Goal: Information Seeking & Learning: Learn about a topic

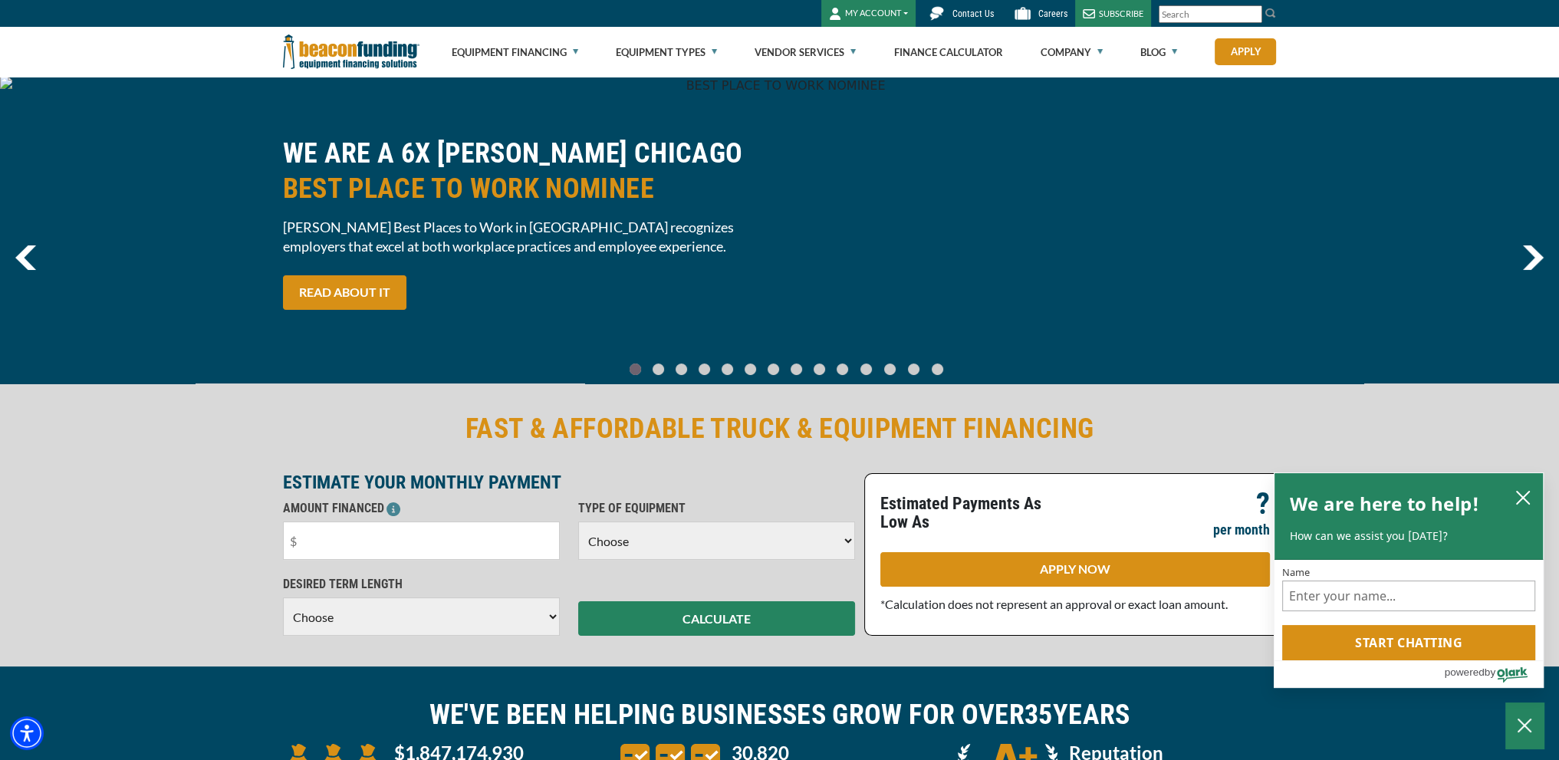
scroll to position [77, 0]
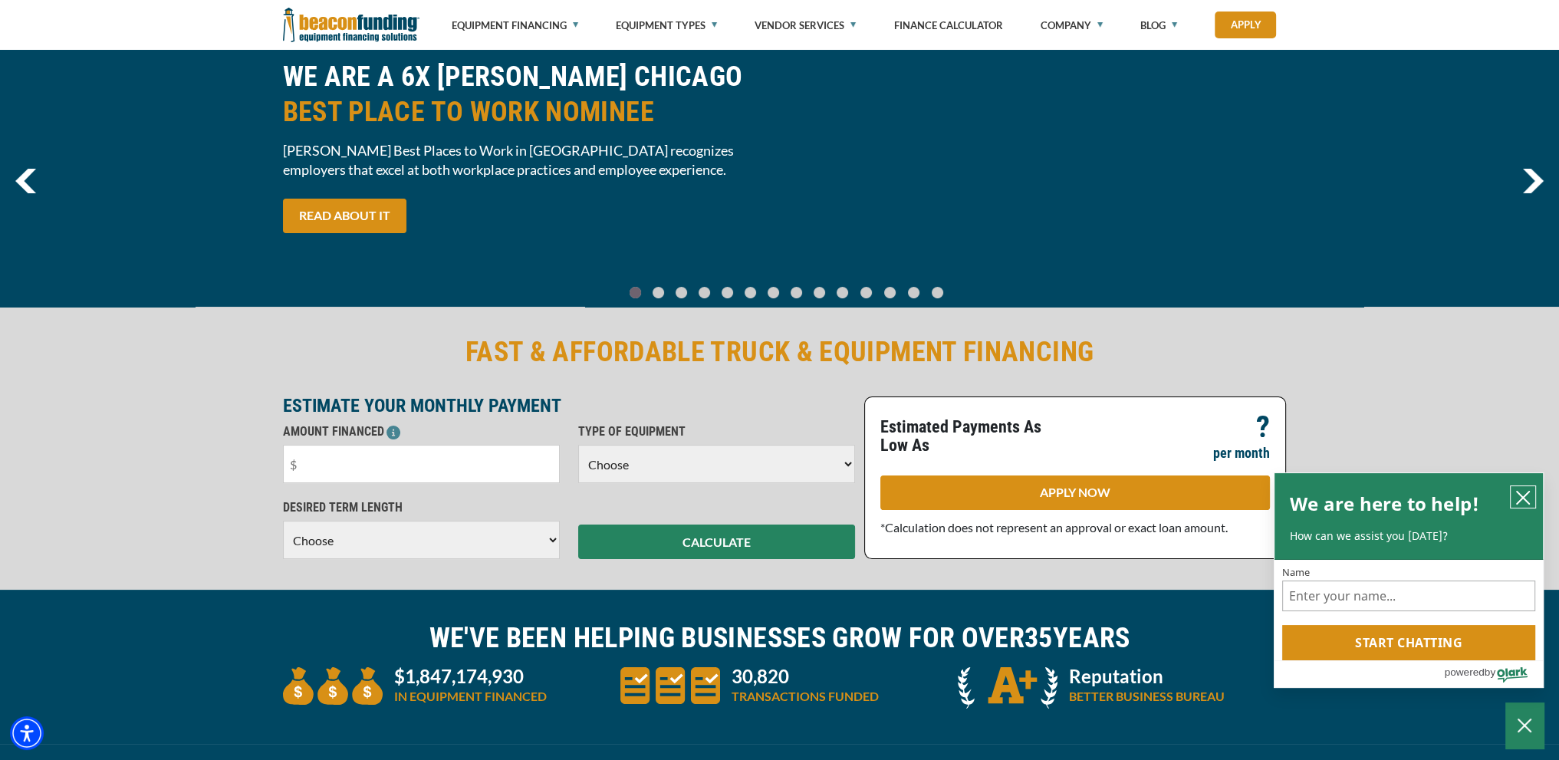
click at [1526, 497] on icon "close chatbox" at bounding box center [1522, 497] width 15 height 15
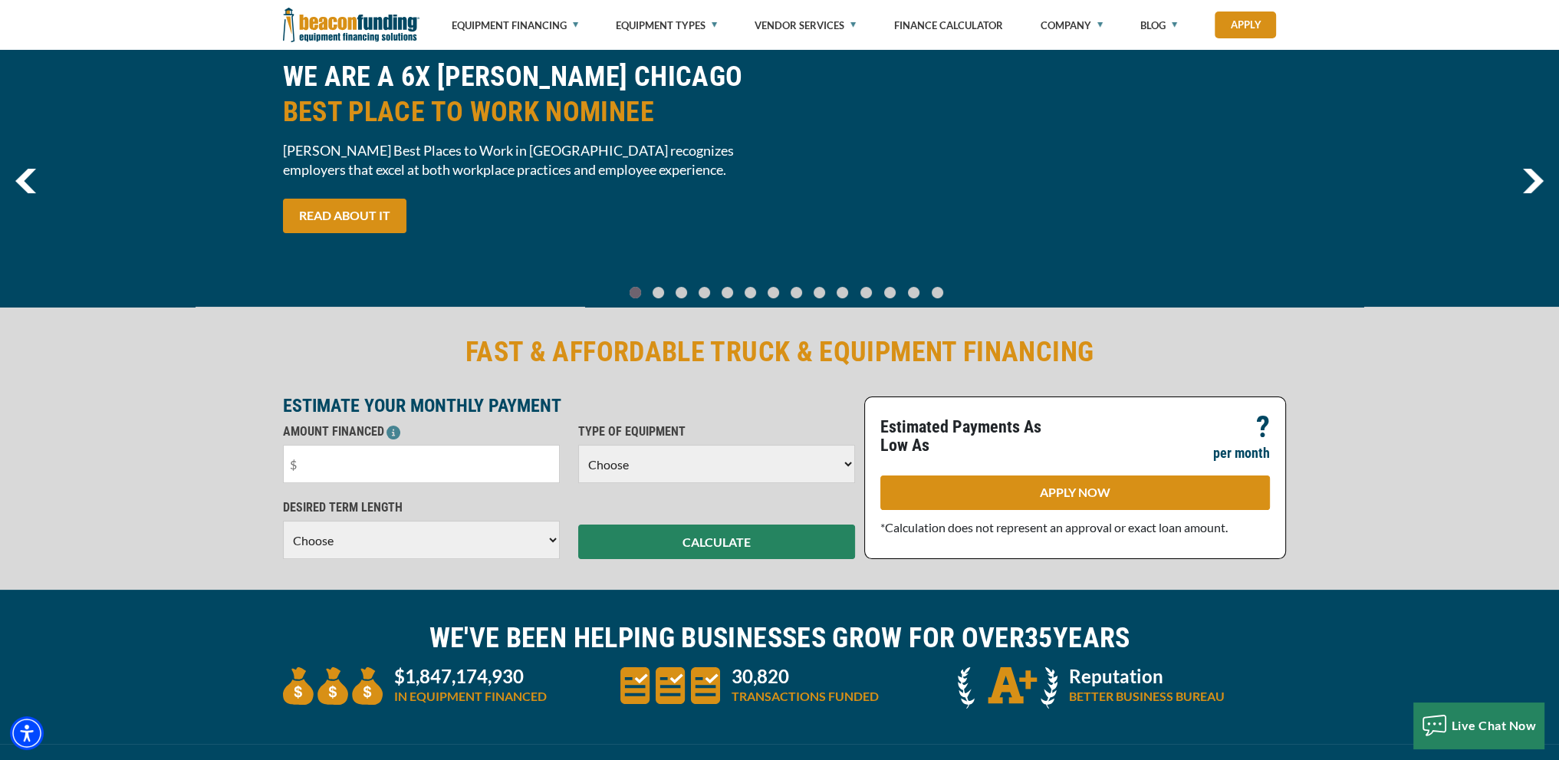
scroll to position [153, 0]
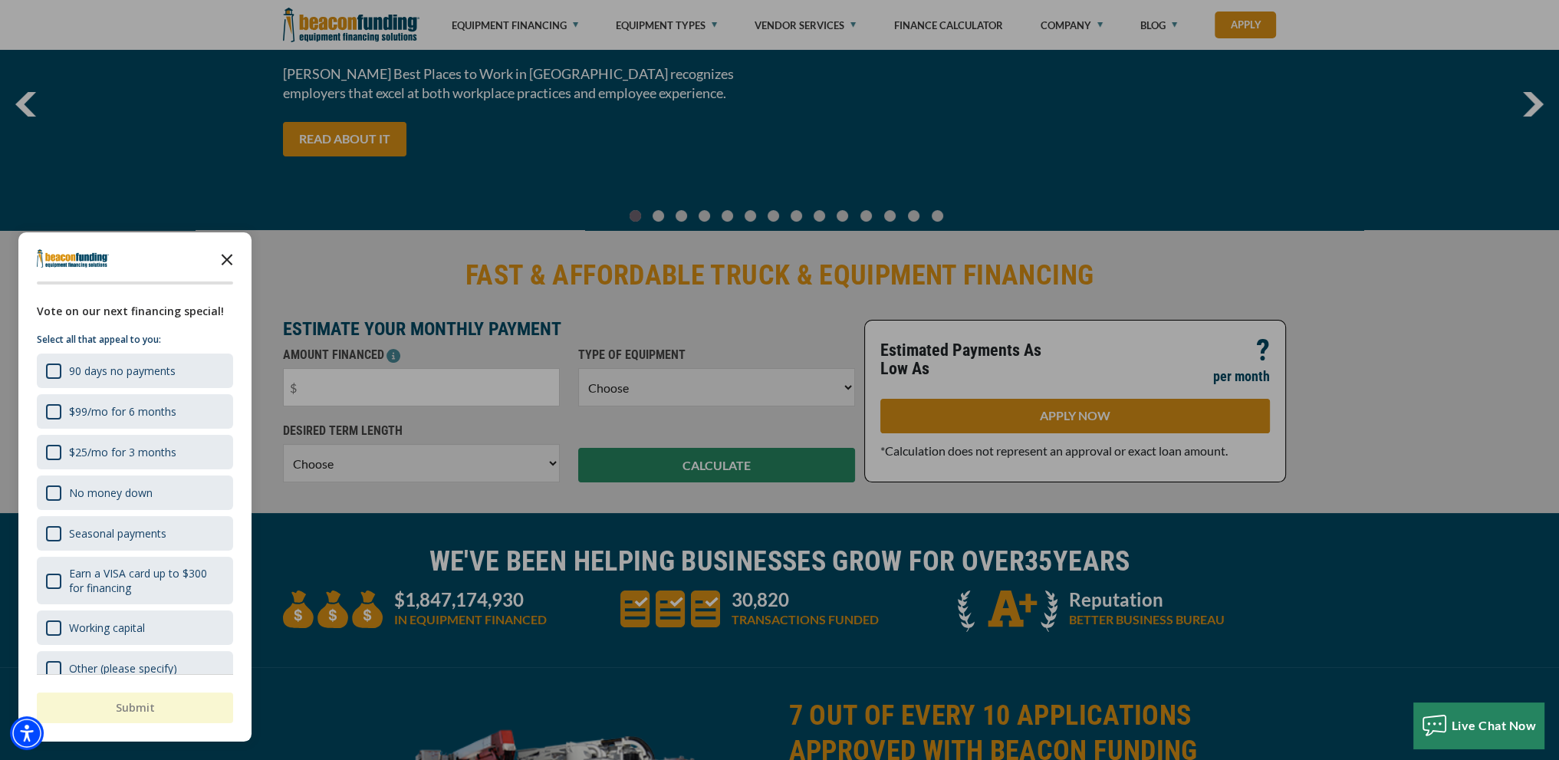
click at [224, 256] on polygon "Close the survey" at bounding box center [228, 260] width 12 height 12
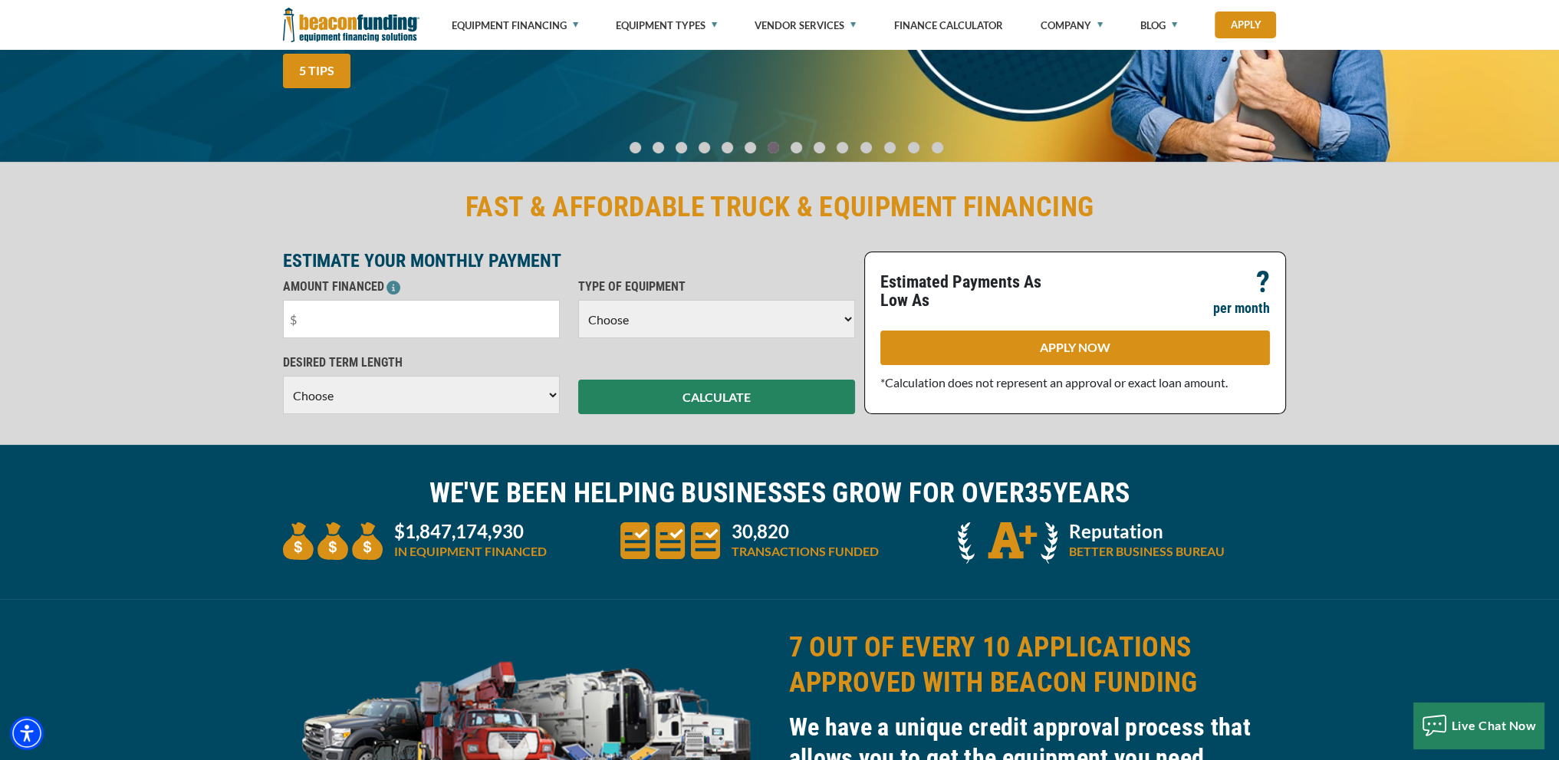
scroll to position [120, 0]
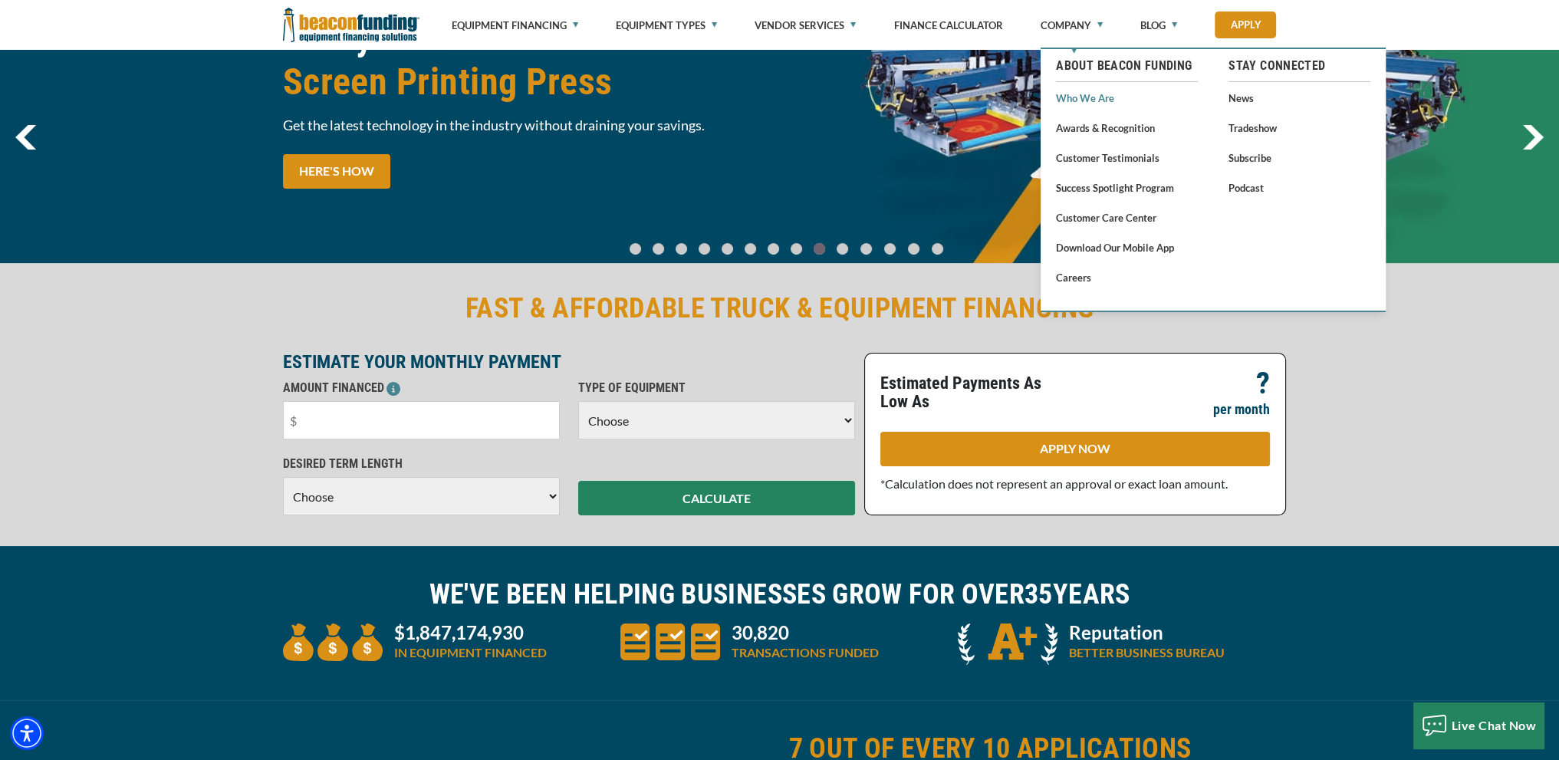
click at [1086, 97] on link "Who We Are" at bounding box center [1127, 97] width 142 height 19
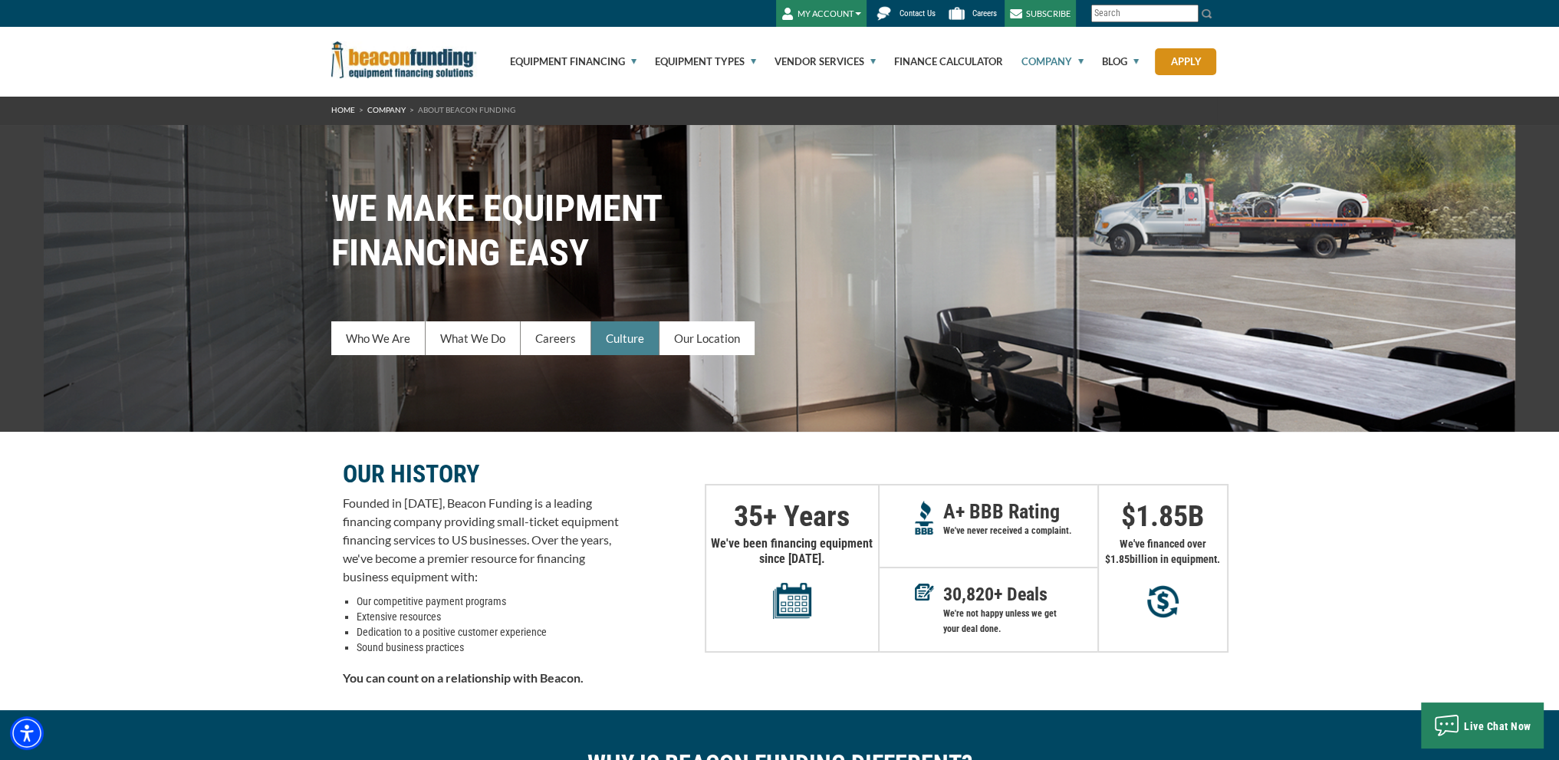
click at [635, 340] on link "Culture" at bounding box center [625, 338] width 68 height 34
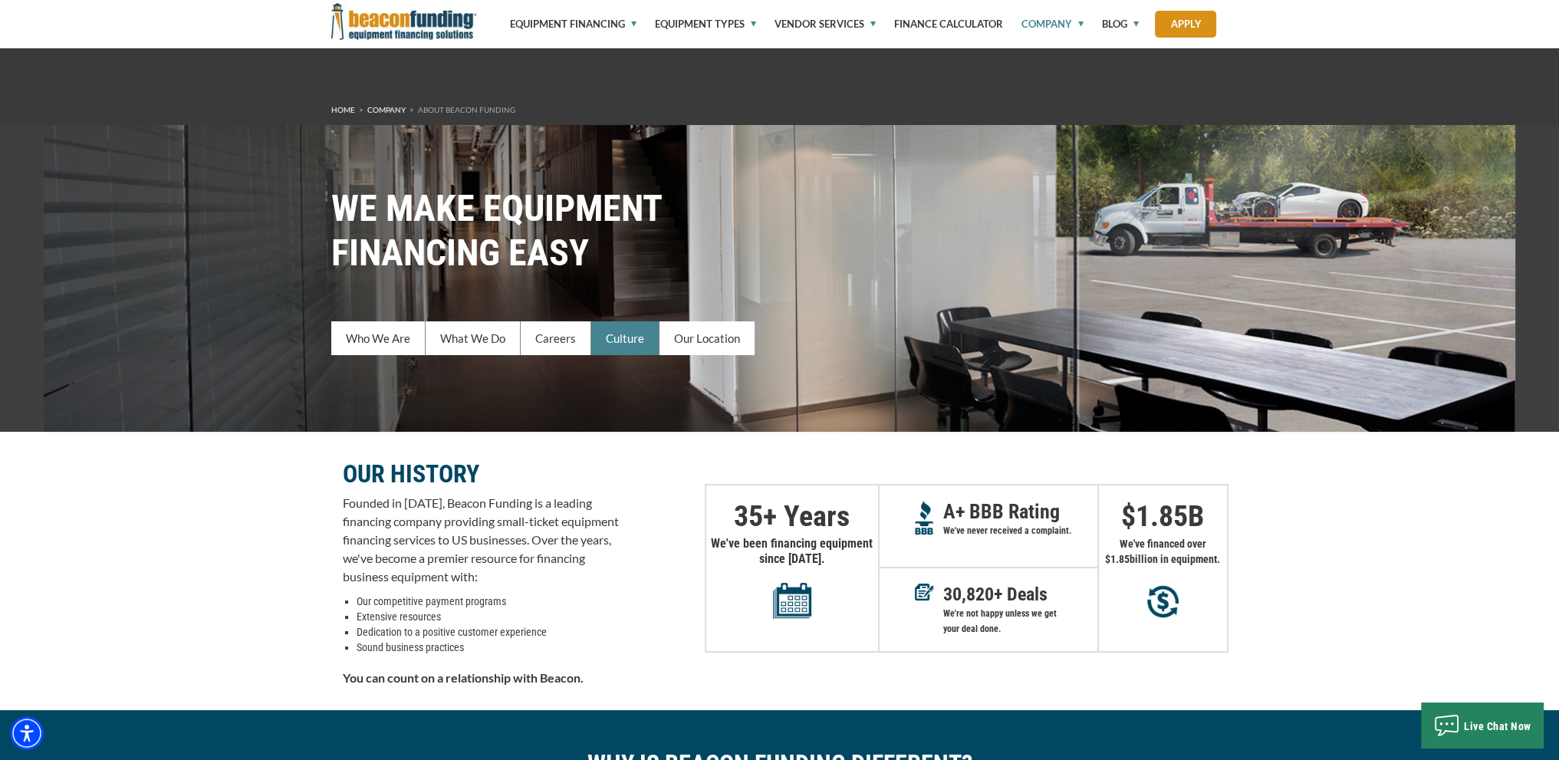
scroll to position [2061, 0]
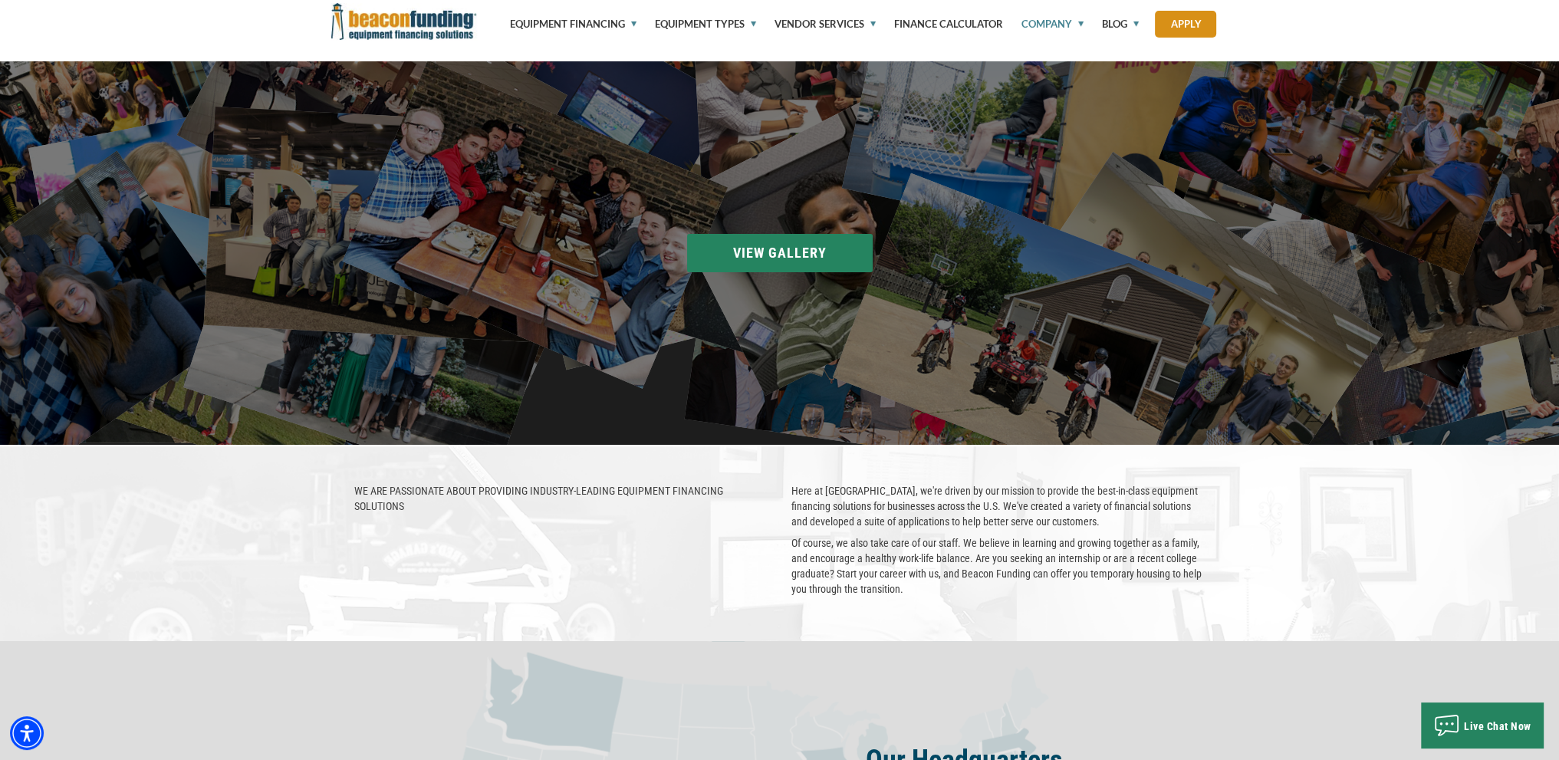
click at [756, 249] on section "Beacon Accounting at the 100 Best Places to Work in [GEOGRAPHIC_DATA] pizza par…" at bounding box center [779, 252] width 1559 height 383
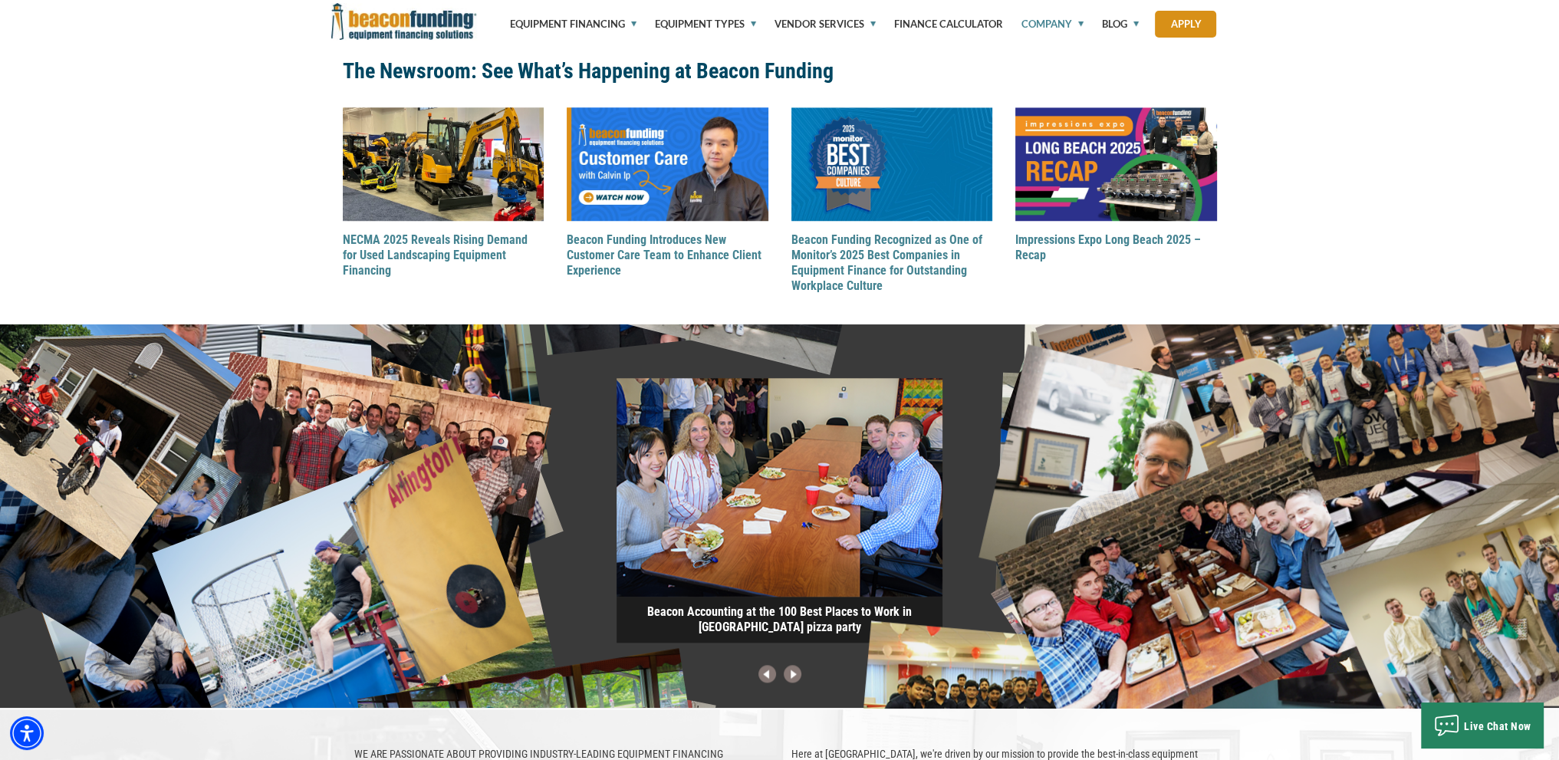
scroll to position [1806, 0]
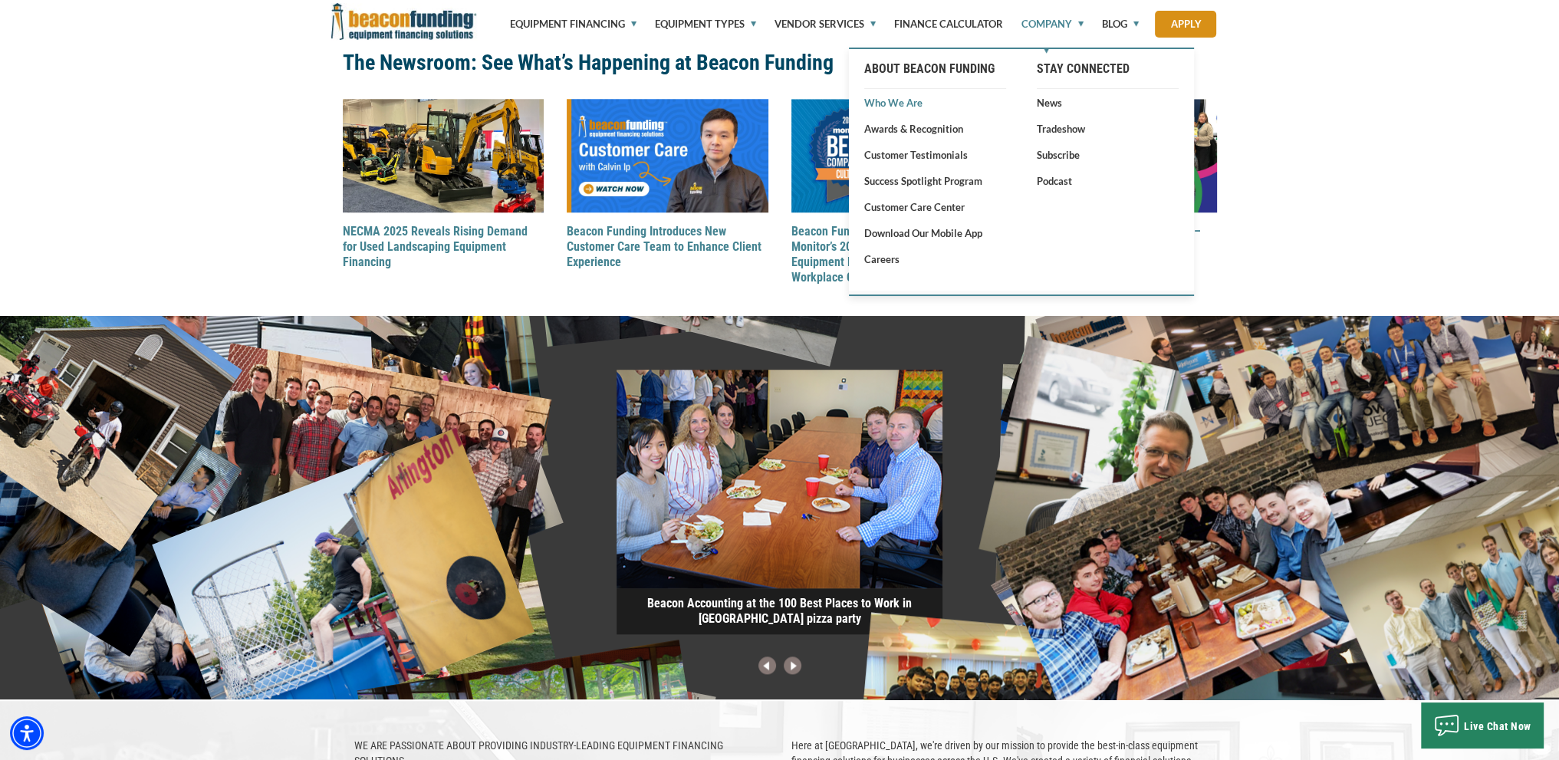
click at [895, 97] on link "Who We Are" at bounding box center [935, 102] width 142 height 15
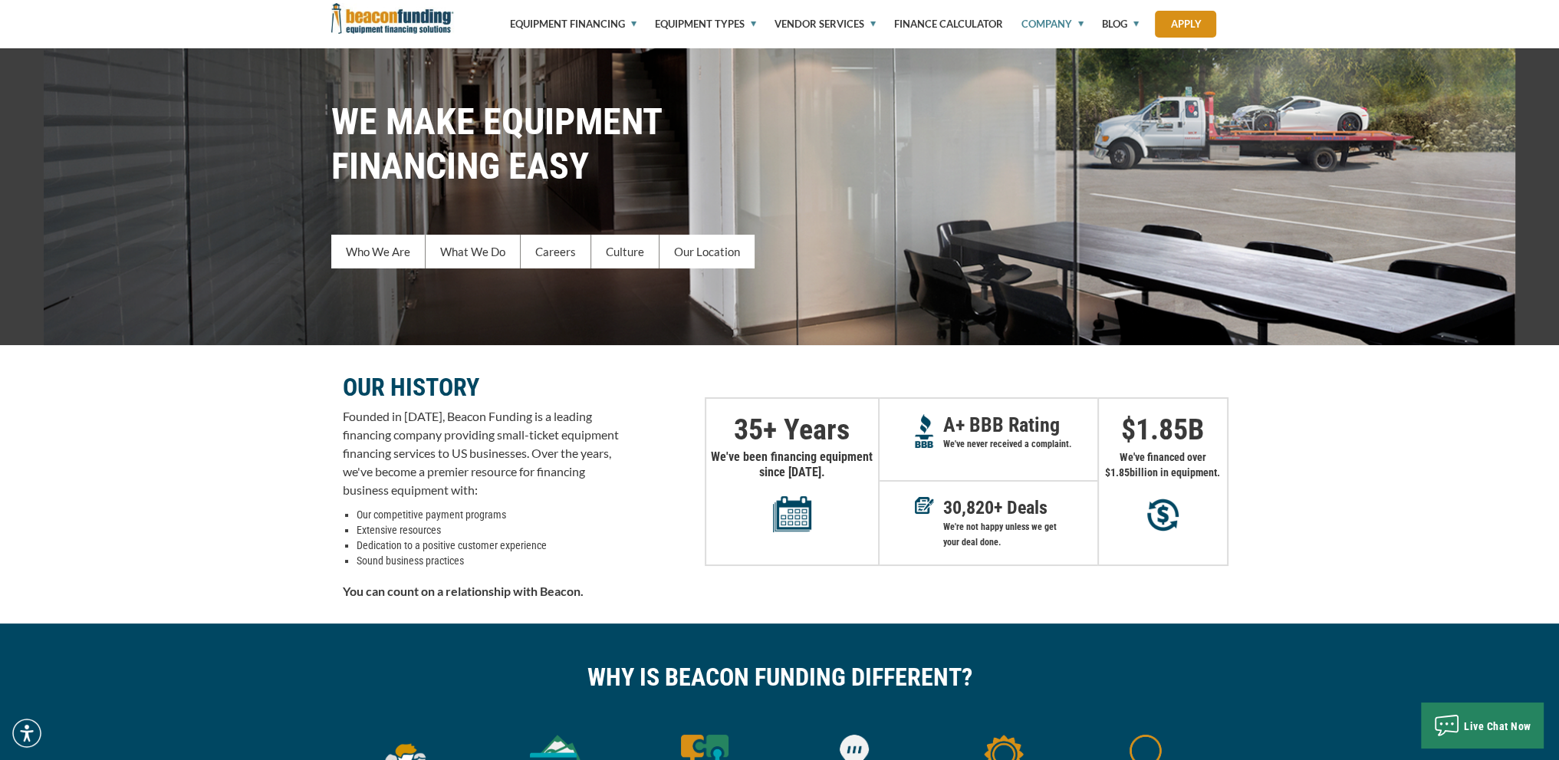
scroll to position [153, 0]
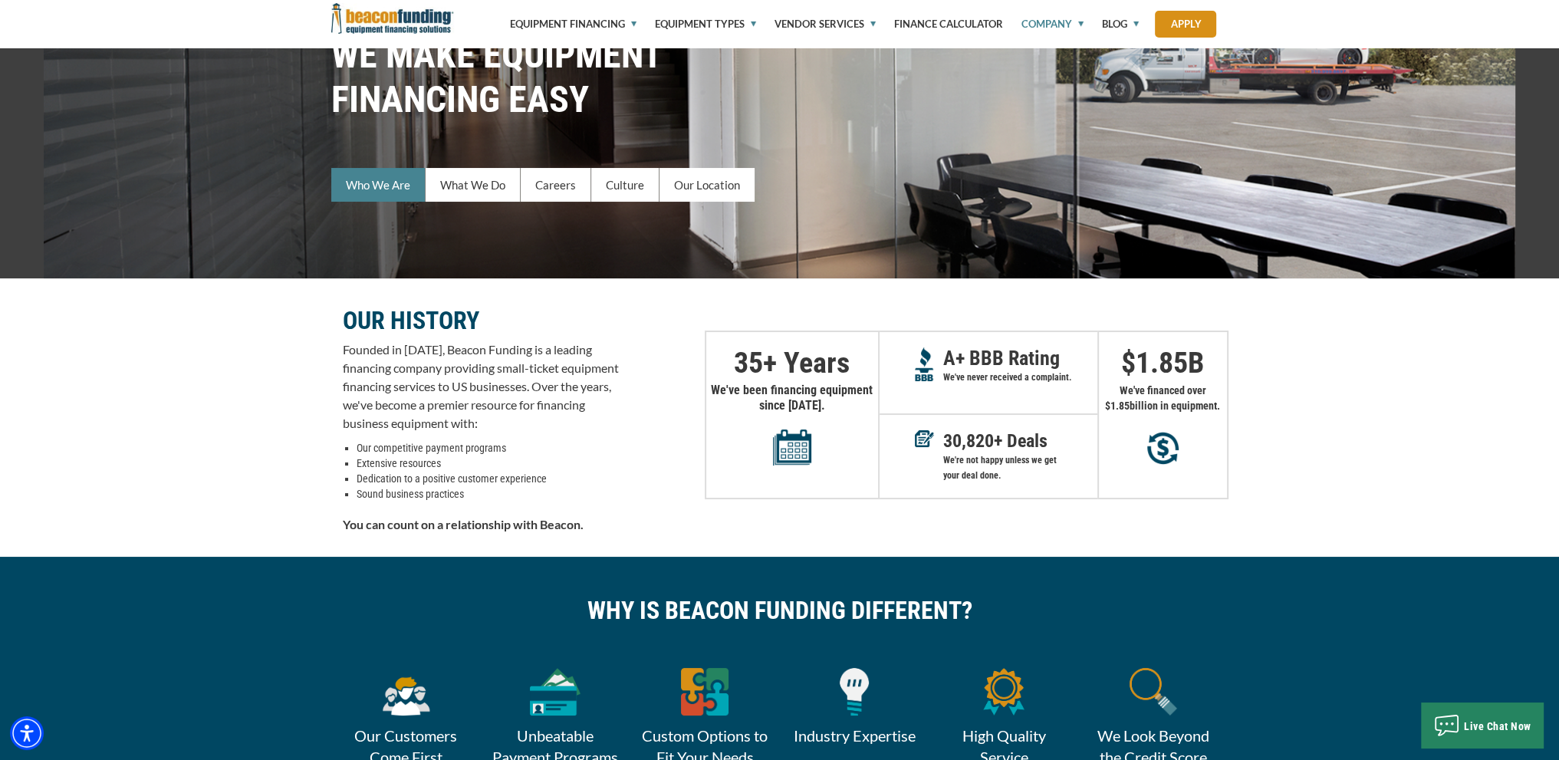
click at [354, 184] on link "Who We Are" at bounding box center [378, 185] width 94 height 34
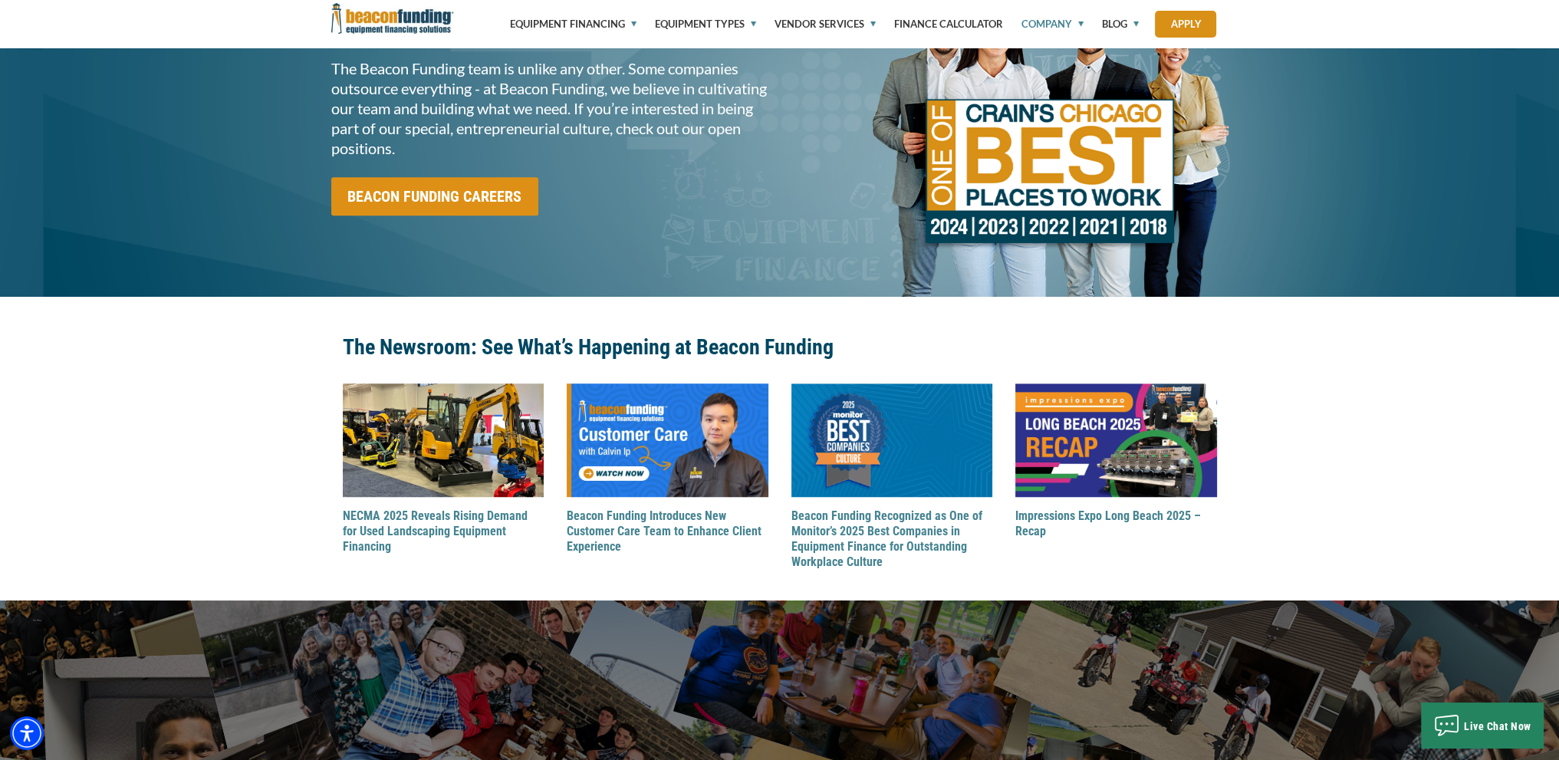
scroll to position [908, 0]
